Goal: Check status: Check status

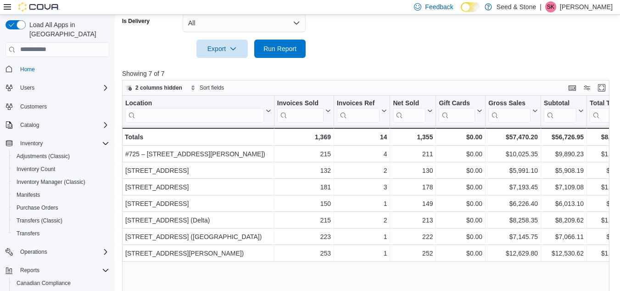
scroll to position [53, 0]
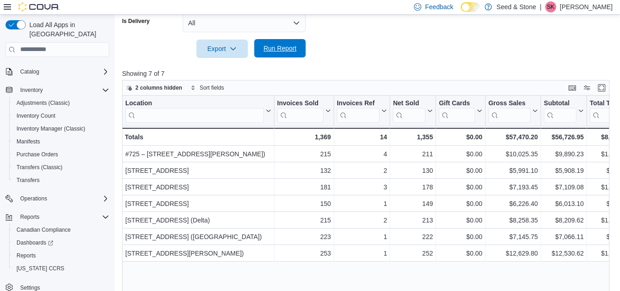
click at [276, 48] on span "Run Report" at bounding box center [279, 48] width 33 height 9
click at [284, 50] on span "Run Report" at bounding box center [279, 48] width 33 height 9
click at [285, 50] on span "Run Report" at bounding box center [279, 48] width 33 height 9
click at [276, 49] on span "Run Report" at bounding box center [279, 48] width 33 height 9
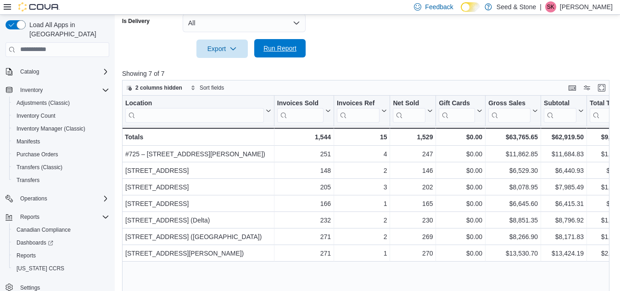
click at [272, 45] on span "Run Report" at bounding box center [279, 48] width 33 height 9
click at [270, 45] on span "Run Report" at bounding box center [279, 48] width 33 height 9
click at [269, 48] on span "Run Report" at bounding box center [279, 48] width 33 height 9
click at [273, 47] on span "Run Report" at bounding box center [279, 48] width 33 height 9
click at [280, 47] on span "Run Report" at bounding box center [279, 48] width 33 height 9
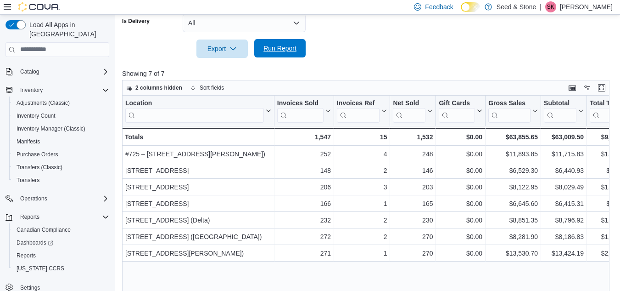
click at [277, 48] on span "Run Report" at bounding box center [279, 48] width 33 height 9
click at [276, 49] on span "Run Report" at bounding box center [279, 48] width 33 height 9
click at [277, 48] on span "Run Report" at bounding box center [279, 48] width 33 height 9
click at [283, 50] on span "Run Report" at bounding box center [279, 48] width 33 height 9
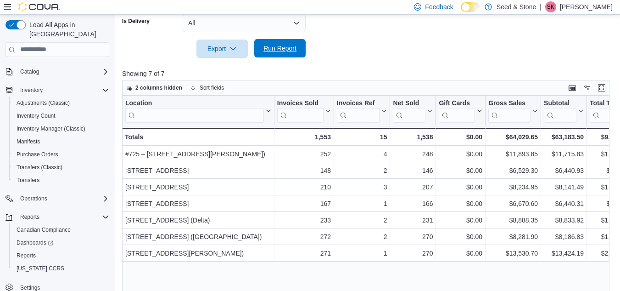
click at [283, 50] on span "Run Report" at bounding box center [279, 48] width 33 height 9
click at [291, 47] on span "Run Report" at bounding box center [279, 48] width 33 height 9
click at [283, 46] on span "Run Report" at bounding box center [279, 48] width 33 height 9
click at [279, 50] on span "Run Report" at bounding box center [279, 48] width 33 height 9
click at [284, 50] on span "Run Report" at bounding box center [279, 48] width 33 height 9
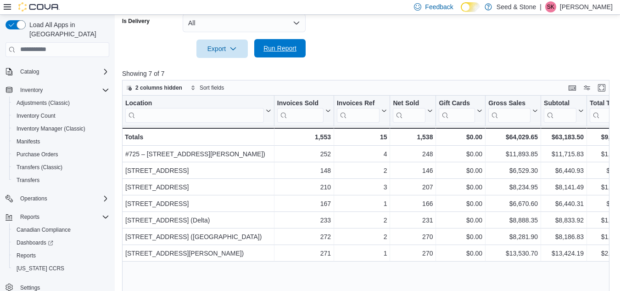
click at [285, 49] on span "Run Report" at bounding box center [279, 48] width 33 height 9
click at [292, 48] on span "Run Report" at bounding box center [279, 48] width 33 height 9
click at [279, 50] on span "Run Report" at bounding box center [279, 48] width 33 height 9
click at [295, 53] on span "Run Report" at bounding box center [280, 48] width 40 height 18
click at [277, 51] on span "Run Report" at bounding box center [279, 48] width 33 height 9
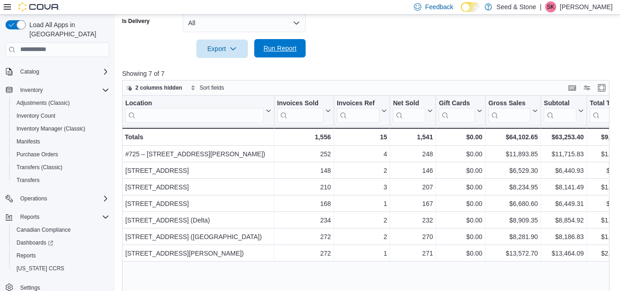
click at [290, 50] on span "Run Report" at bounding box center [279, 48] width 33 height 9
click at [280, 49] on span "Run Report" at bounding box center [279, 48] width 33 height 9
click at [268, 47] on span "Run Report" at bounding box center [279, 48] width 33 height 9
click at [281, 49] on span "Run Report" at bounding box center [279, 48] width 33 height 9
click at [284, 50] on span "Run Report" at bounding box center [279, 48] width 33 height 9
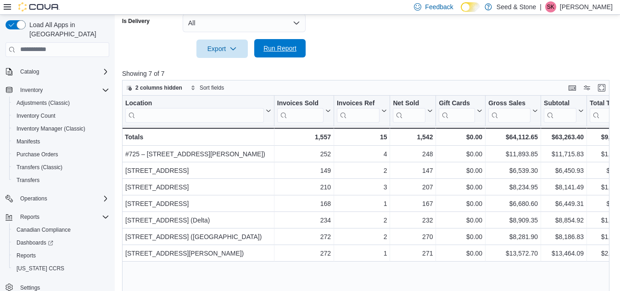
click at [270, 50] on span "Run Report" at bounding box center [279, 48] width 33 height 9
click at [277, 46] on span "Run Report" at bounding box center [279, 48] width 33 height 9
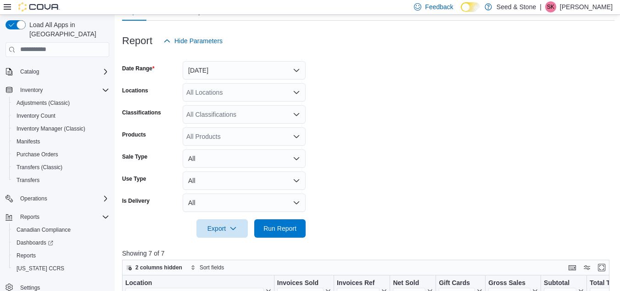
scroll to position [46, 0]
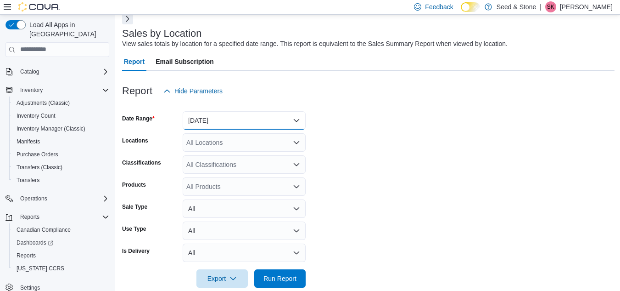
click at [289, 121] on button "[DATE]" at bounding box center [244, 120] width 123 height 18
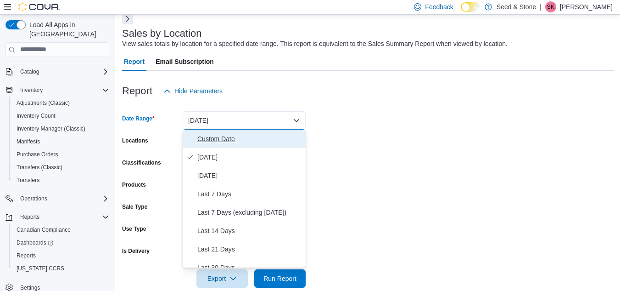
click at [215, 137] on span "Custom Date" at bounding box center [249, 138] width 105 height 11
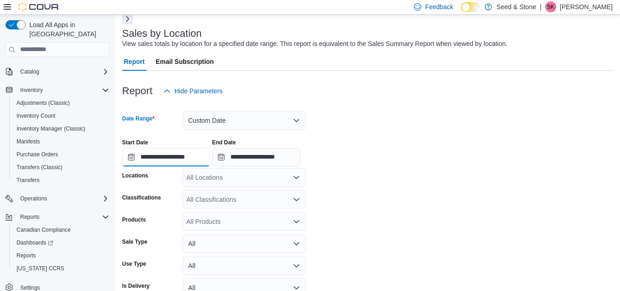
click at [179, 157] on input "**********" at bounding box center [166, 157] width 88 height 18
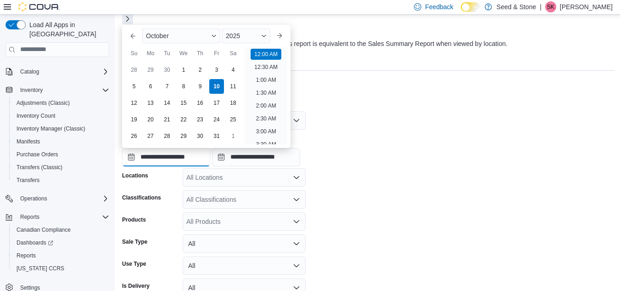
scroll to position [28, 0]
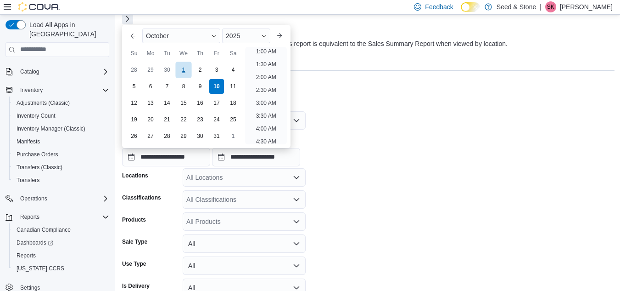
click at [183, 64] on div "1" at bounding box center [183, 70] width 16 height 16
type input "**********"
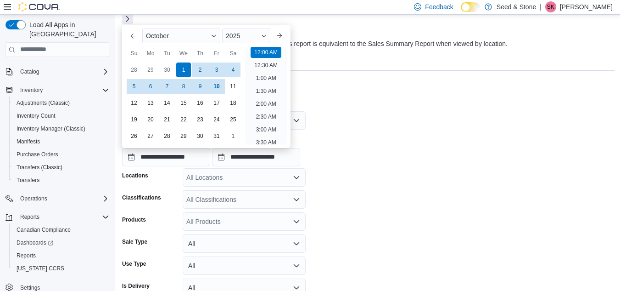
click at [351, 135] on div "**********" at bounding box center [368, 148] width 493 height 35
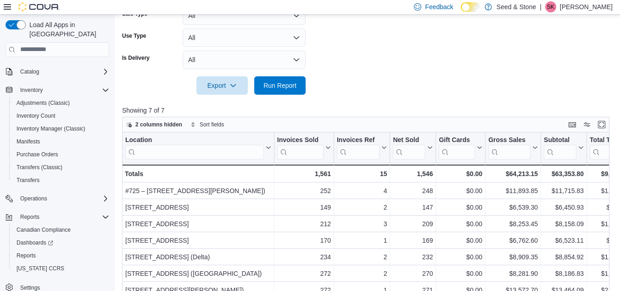
scroll to position [275, 0]
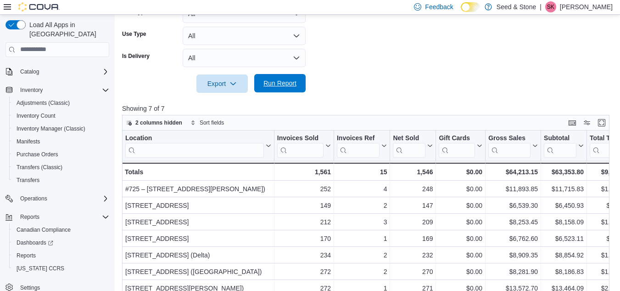
click at [289, 81] on span "Run Report" at bounding box center [279, 82] width 33 height 9
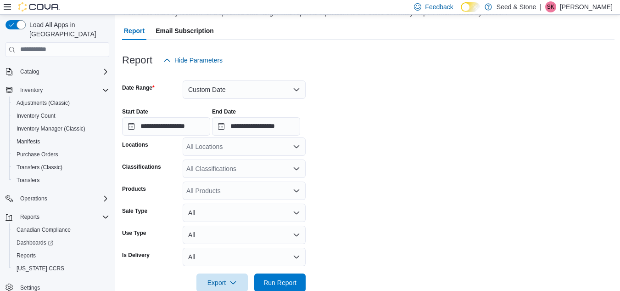
scroll to position [184, 0]
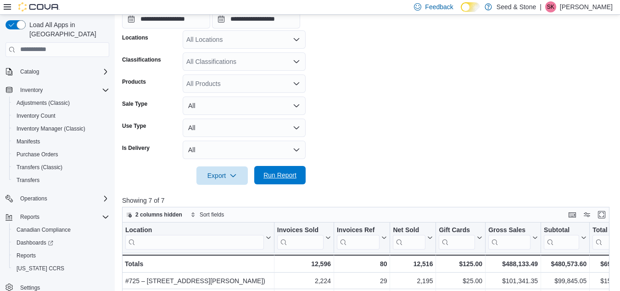
click at [291, 180] on span "Run Report" at bounding box center [280, 175] width 40 height 18
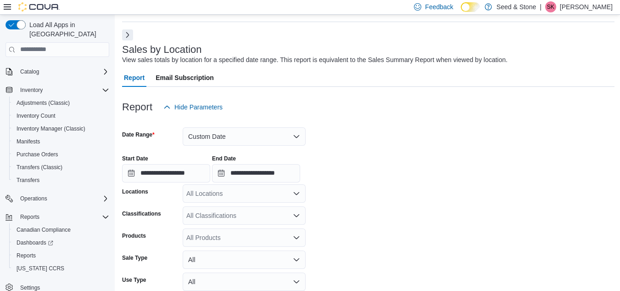
scroll to position [0, 0]
